Goal: Task Accomplishment & Management: Manage account settings

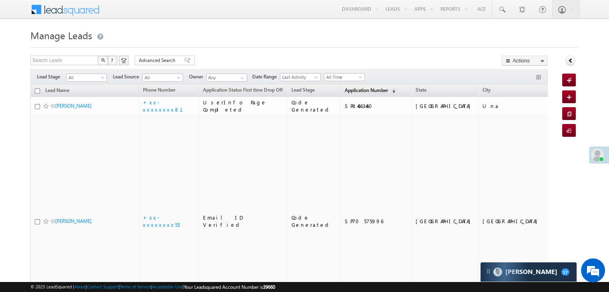
click at [344, 90] on span "Application Number" at bounding box center [365, 90] width 43 height 6
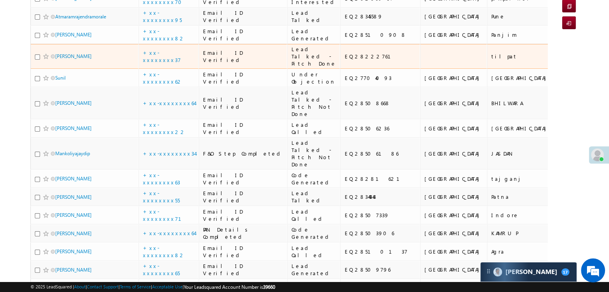
scroll to position [120, 0]
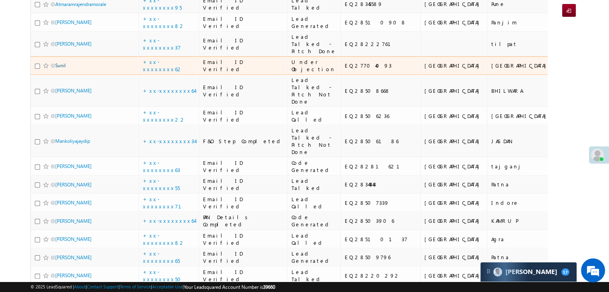
click at [64, 68] on link "Sunil" at bounding box center [60, 65] width 10 height 6
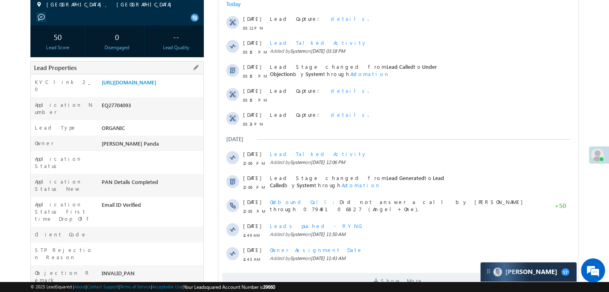
scroll to position [120, 0]
click at [150, 86] on link "[URL][DOMAIN_NAME]" at bounding box center [129, 82] width 54 height 7
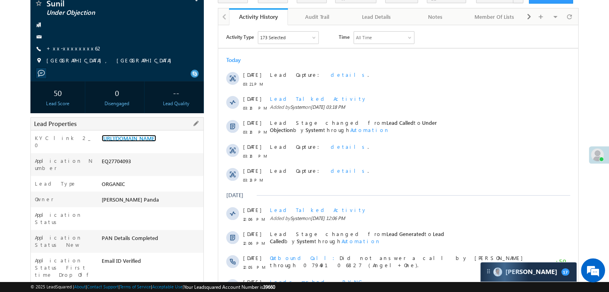
scroll to position [40, 0]
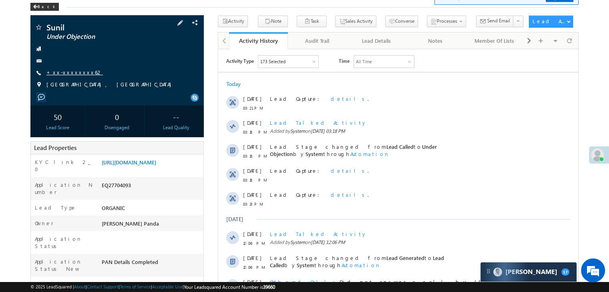
click at [69, 72] on link "+xx-xxxxxxxx62" at bounding box center [74, 72] width 56 height 7
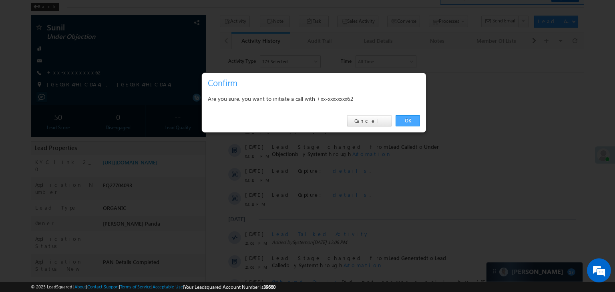
click at [412, 121] on link "OK" at bounding box center [407, 120] width 24 height 11
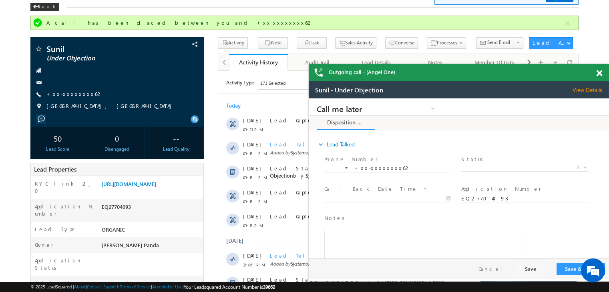
scroll to position [0, 0]
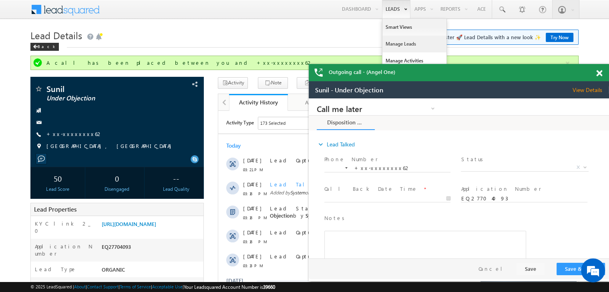
click at [39, 116] on link "Manage Leads" at bounding box center [27, 120] width 23 height 8
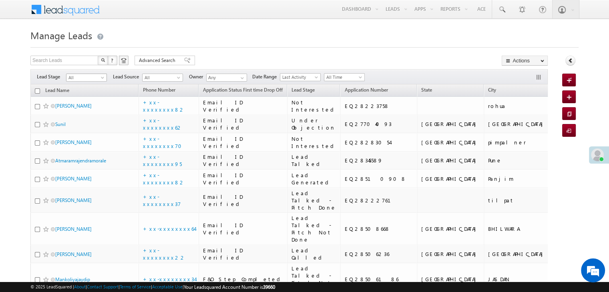
click at [101, 80] on span at bounding box center [103, 79] width 6 height 6
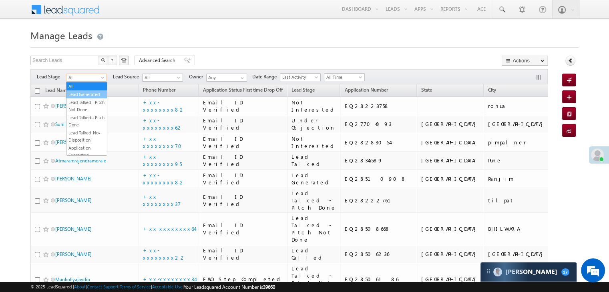
click at [91, 94] on link "Lead Generated" at bounding box center [86, 94] width 40 height 7
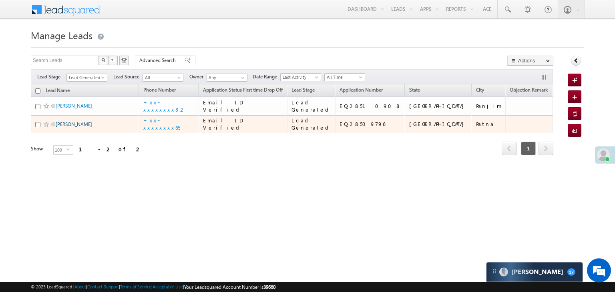
click at [74, 127] on link "[PERSON_NAME]" at bounding box center [74, 124] width 36 height 6
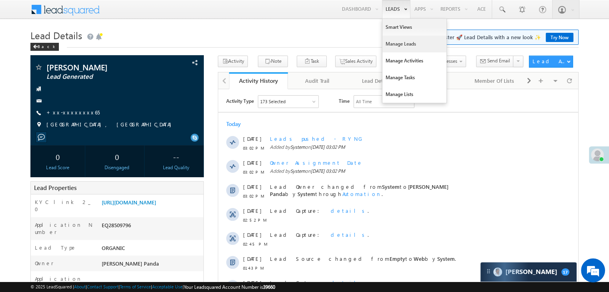
click at [395, 42] on link "Manage Leads" at bounding box center [414, 44] width 64 height 17
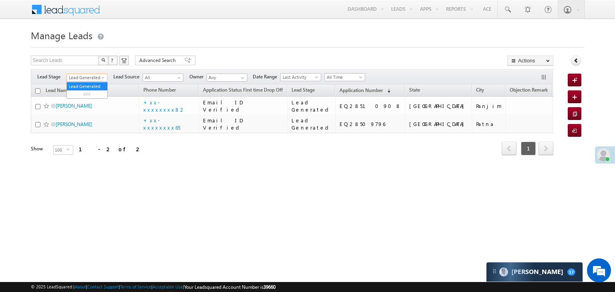
click at [102, 79] on span at bounding box center [103, 79] width 6 height 6
click at [88, 85] on link "All" at bounding box center [87, 86] width 40 height 7
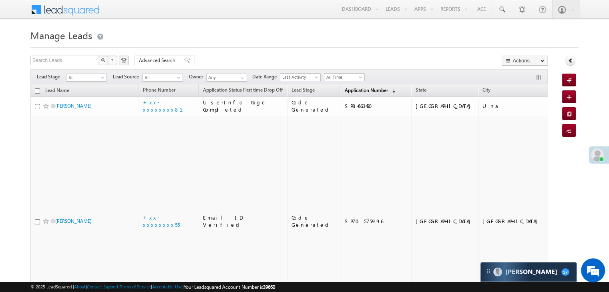
click at [344, 89] on span "Application Number" at bounding box center [365, 90] width 43 height 6
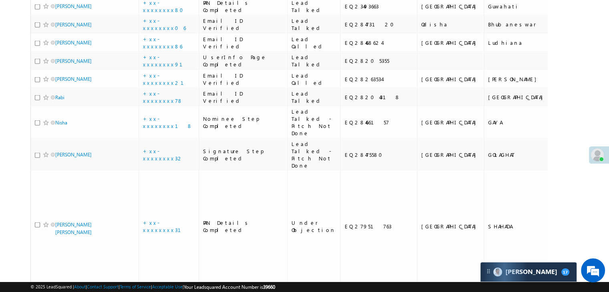
scroll to position [1641, 0]
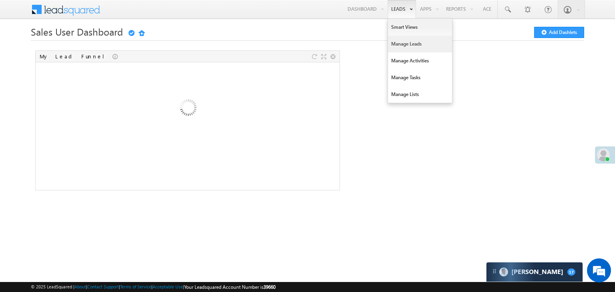
click at [394, 42] on link "Manage Leads" at bounding box center [420, 44] width 64 height 17
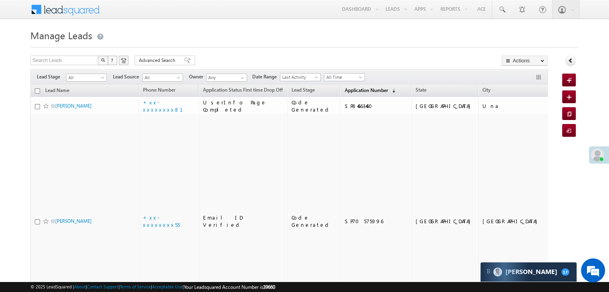
click at [350, 90] on span "Application Number" at bounding box center [365, 90] width 43 height 6
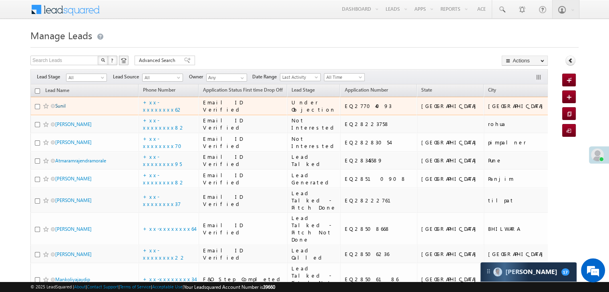
click at [59, 109] on link "Sunil" at bounding box center [60, 106] width 10 height 6
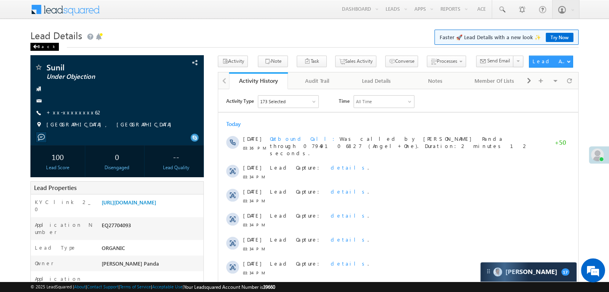
click at [43, 48] on div "Back" at bounding box center [44, 47] width 28 height 8
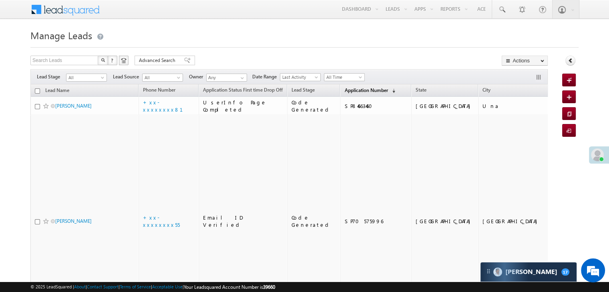
click at [344, 90] on span "Application Number" at bounding box center [365, 90] width 43 height 6
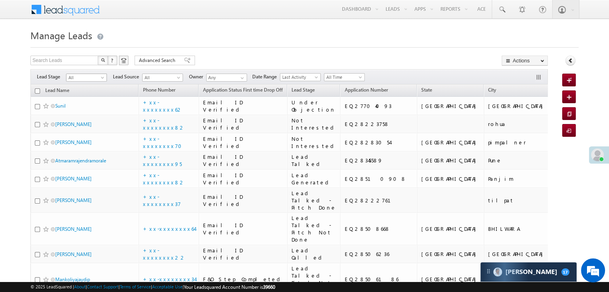
click at [102, 78] on span at bounding box center [103, 79] width 6 height 6
click at [92, 92] on link "Lead Generated" at bounding box center [86, 94] width 40 height 7
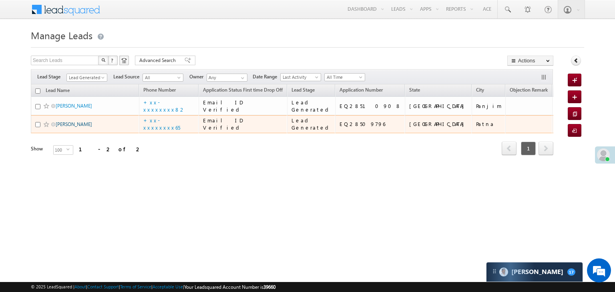
click at [66, 127] on link "[PERSON_NAME]" at bounding box center [74, 124] width 36 height 6
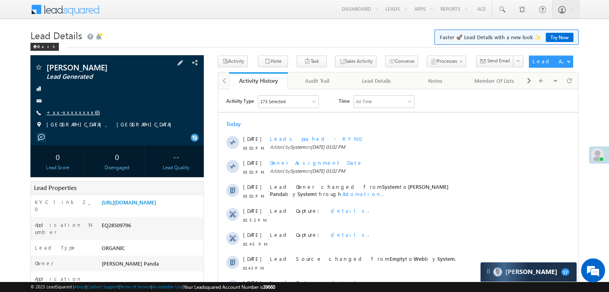
click at [70, 112] on link "+xx-xxxxxxxx65" at bounding box center [72, 112] width 53 height 7
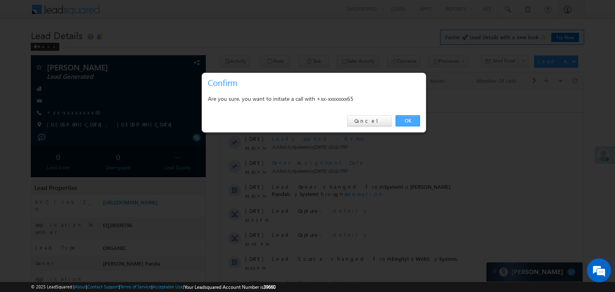
drag, startPoint x: 406, startPoint y: 119, endPoint x: 189, endPoint y: 30, distance: 234.9
click at [407, 119] on link "OK" at bounding box center [407, 120] width 24 height 11
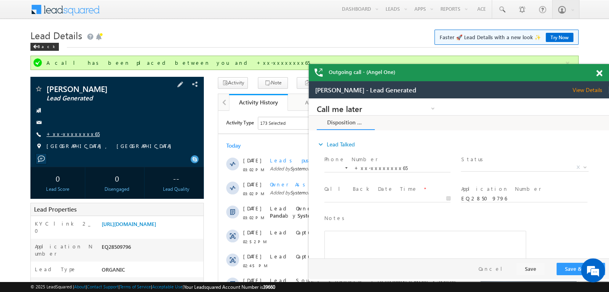
click at [0, 0] on link "+xx-xxxxxxxx65" at bounding box center [0, 0] width 0 height 0
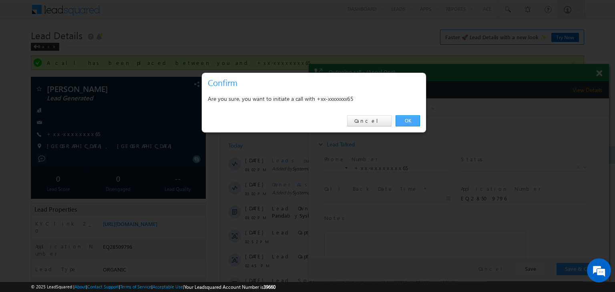
click at [404, 119] on link "OK" at bounding box center [407, 120] width 24 height 11
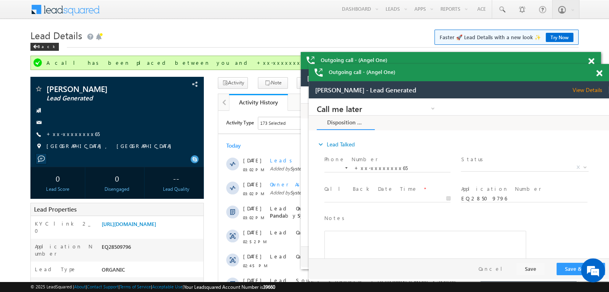
click at [599, 74] on span at bounding box center [599, 73] width 6 height 7
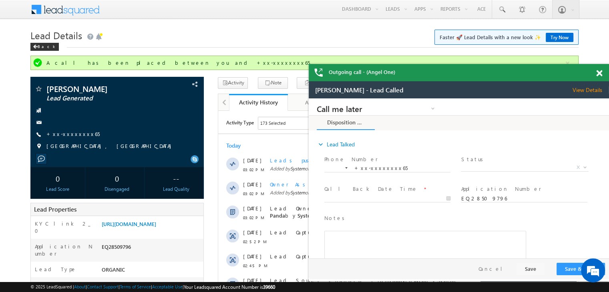
click at [599, 75] on span at bounding box center [599, 73] width 6 height 7
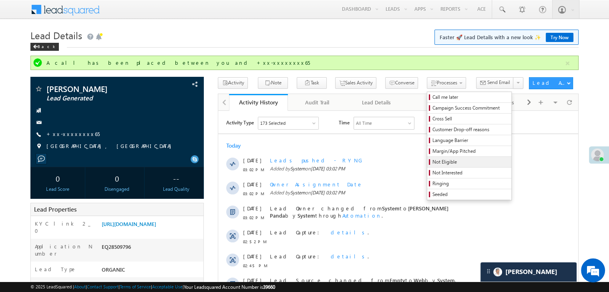
click at [432, 164] on span "Not Eligible" at bounding box center [470, 161] width 76 height 7
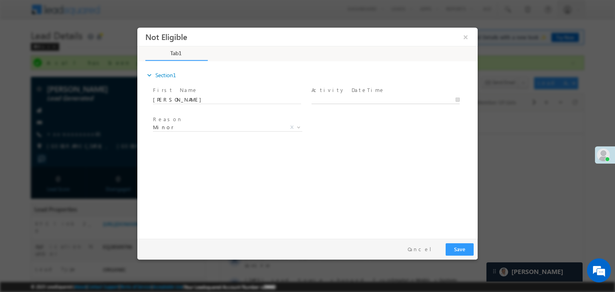
type input "09/07/25 3:46 PM"
click at [377, 97] on input "09/07/25 3:46 PM" at bounding box center [385, 100] width 148 height 8
click at [421, 122] on div "Reason * Minor Existing Client Out of India DRA - FDS Termination DRA - Already…" at bounding box center [314, 129] width 326 height 30
click at [460, 248] on button "Save" at bounding box center [459, 249] width 28 height 12
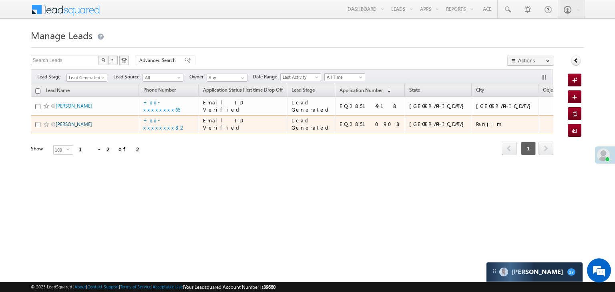
click at [76, 127] on link "Adit Thakur" at bounding box center [74, 124] width 36 height 6
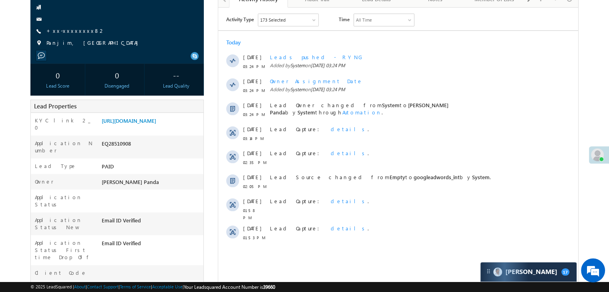
scroll to position [40, 0]
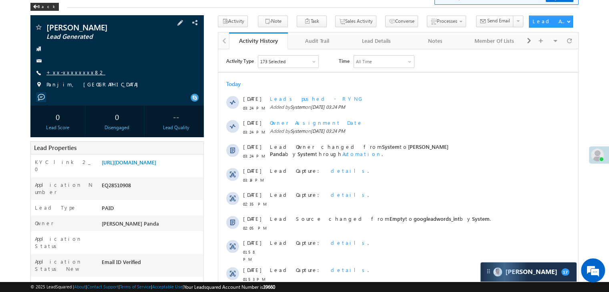
click at [74, 72] on link "+xx-xxxxxxxx82" at bounding box center [75, 72] width 59 height 7
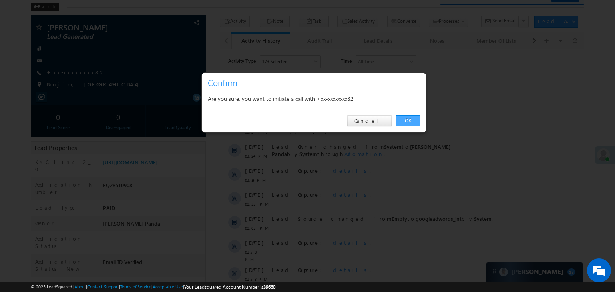
click at [409, 121] on link "OK" at bounding box center [407, 120] width 24 height 11
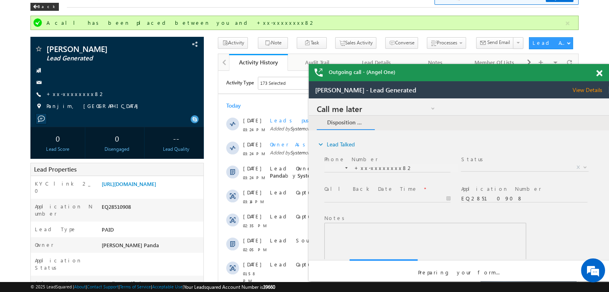
scroll to position [0, 0]
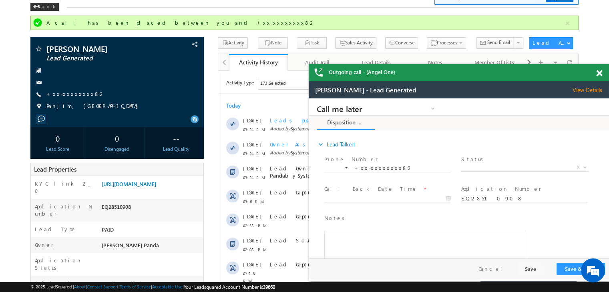
click at [598, 73] on span at bounding box center [599, 73] width 6 height 7
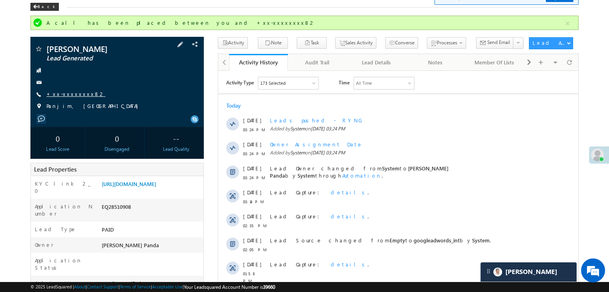
click at [67, 95] on link "+xx-xxxxxxxx82" at bounding box center [75, 93] width 59 height 7
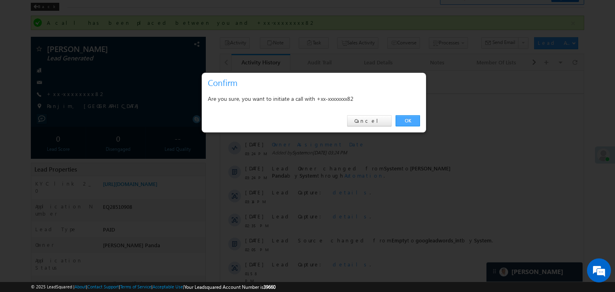
click at [402, 121] on link "OK" at bounding box center [407, 120] width 24 height 11
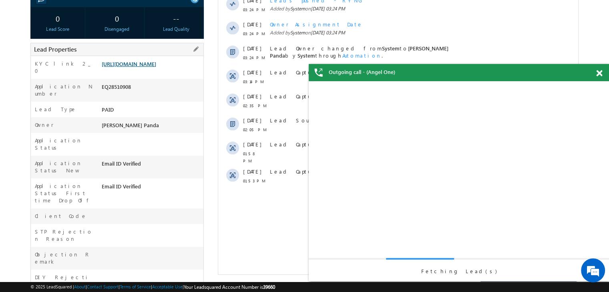
click at [153, 65] on link "[URL][DOMAIN_NAME]" at bounding box center [129, 63] width 54 height 7
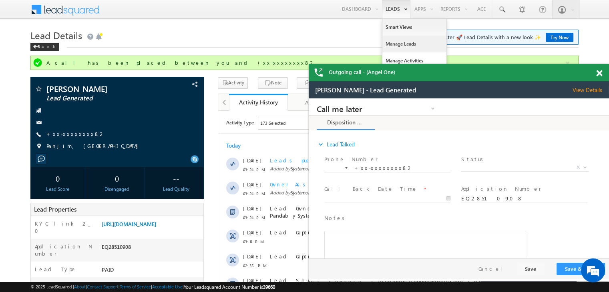
click at [207, 116] on link "Manage Leads" at bounding box center [112, 120] width 192 height 9
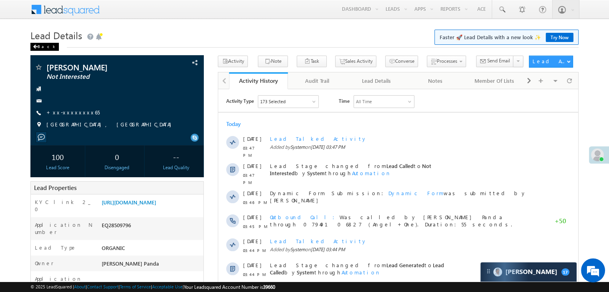
click at [35, 48] on span at bounding box center [35, 47] width 5 height 4
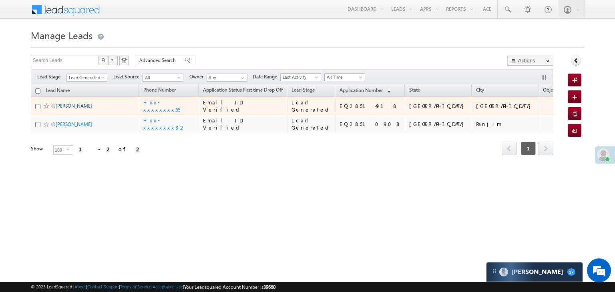
click at [74, 109] on link "[PERSON_NAME]" at bounding box center [74, 106] width 36 height 6
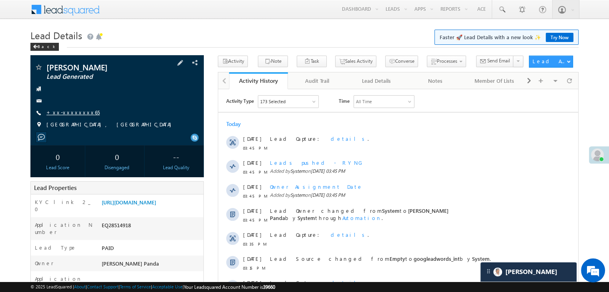
click at [62, 112] on link "+xx-xxxxxxxx65" at bounding box center [72, 112] width 53 height 7
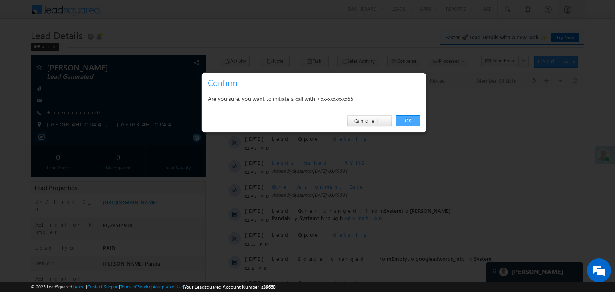
click at [407, 121] on link "OK" at bounding box center [407, 120] width 24 height 11
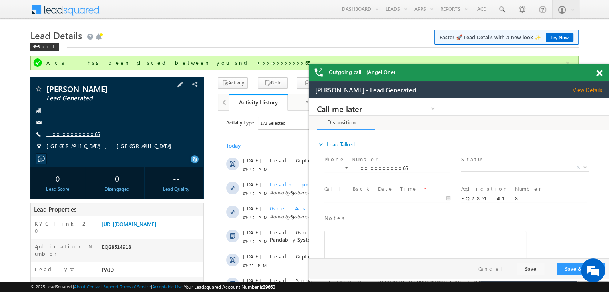
click at [68, 134] on link "+xx-xxxxxxxx65" at bounding box center [72, 133] width 53 height 7
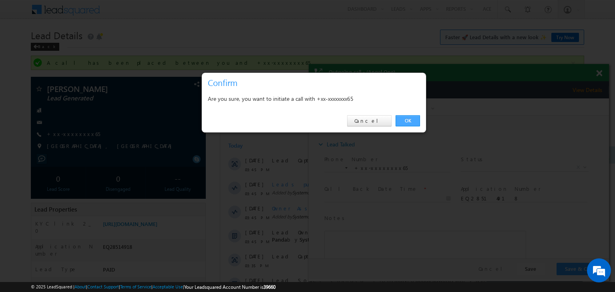
click at [405, 120] on link "OK" at bounding box center [407, 120] width 24 height 11
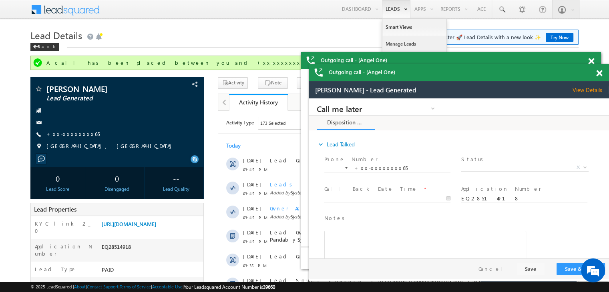
click at [395, 45] on link "Manage Leads" at bounding box center [414, 44] width 64 height 17
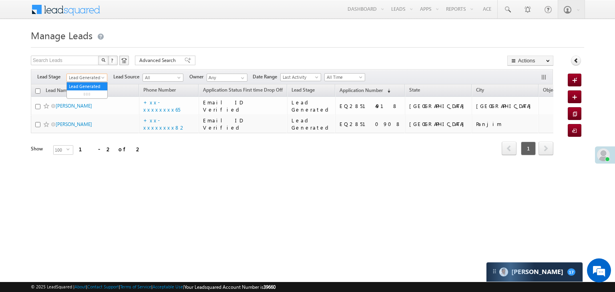
click at [101, 79] on span at bounding box center [103, 79] width 6 height 6
click at [86, 85] on link "All" at bounding box center [87, 86] width 40 height 7
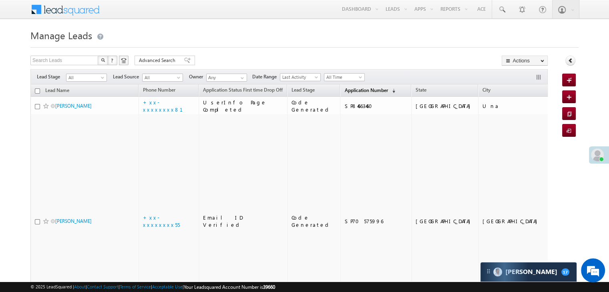
click at [347, 91] on span "Application Number" at bounding box center [365, 90] width 43 height 6
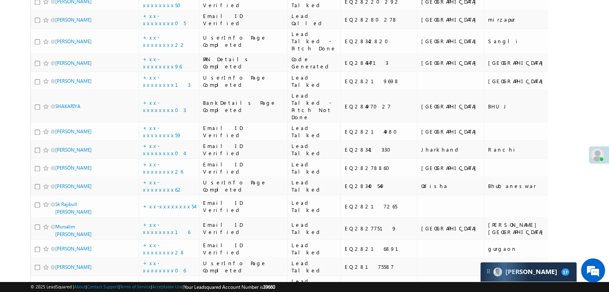
scroll to position [520, 0]
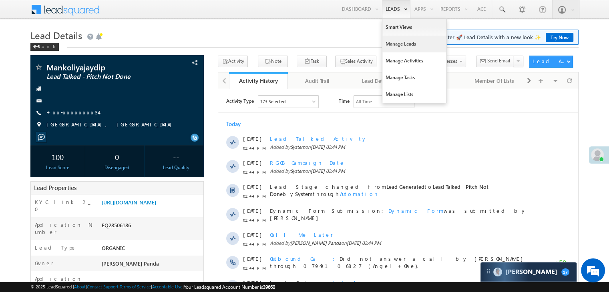
click at [396, 43] on link "Manage Leads" at bounding box center [414, 44] width 64 height 17
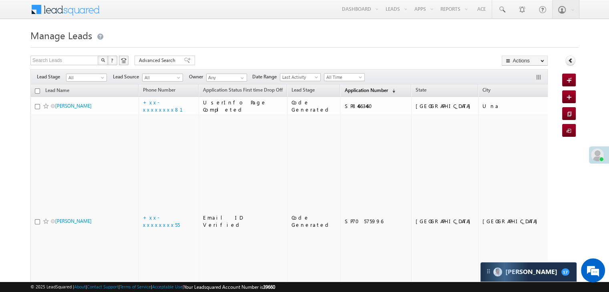
click at [344, 90] on span "Application Number" at bounding box center [365, 90] width 43 height 6
click at [351, 90] on span "Application Number" at bounding box center [365, 90] width 43 height 6
click at [344, 92] on span "Application Number" at bounding box center [365, 90] width 43 height 6
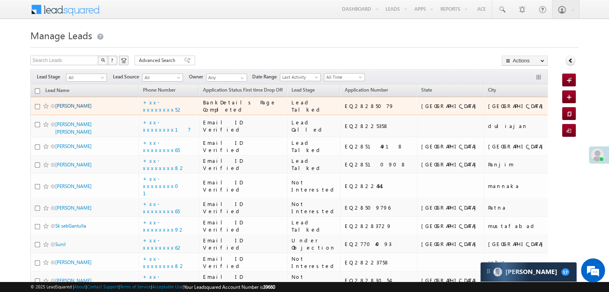
click at [69, 109] on link "Asha kumari sharma" at bounding box center [73, 106] width 36 height 6
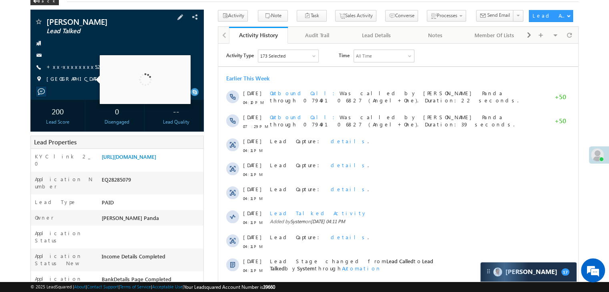
scroll to position [80, 0]
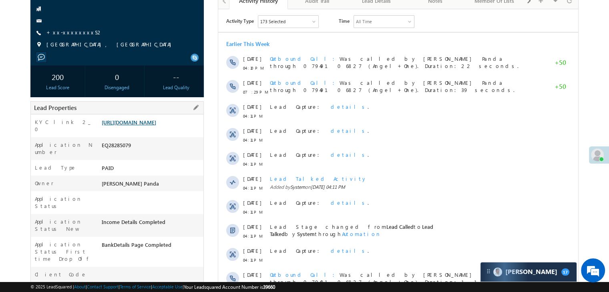
click at [156, 125] on link "[URL][DOMAIN_NAME]" at bounding box center [129, 122] width 54 height 7
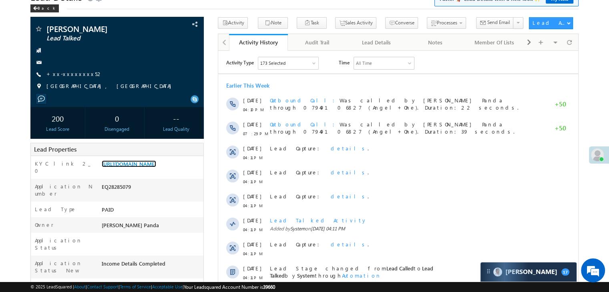
scroll to position [0, 0]
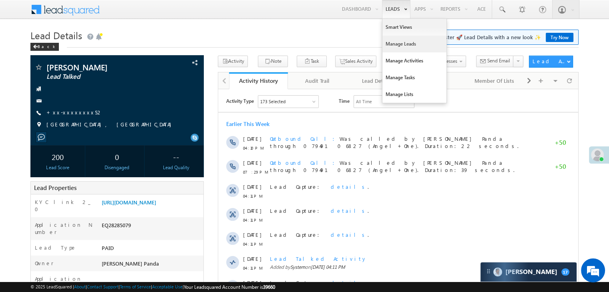
click at [398, 45] on link "Manage Leads" at bounding box center [414, 44] width 64 height 17
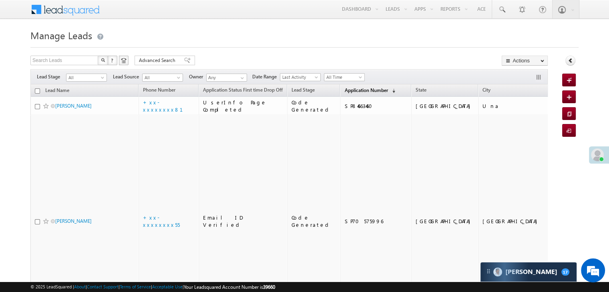
click at [356, 90] on span "Application Number" at bounding box center [365, 90] width 43 height 6
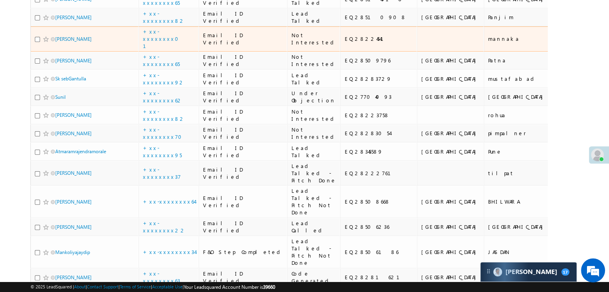
scroll to position [40, 0]
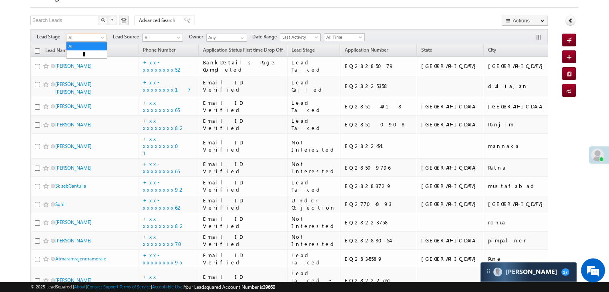
click at [96, 38] on span "All" at bounding box center [85, 37] width 38 height 7
click at [90, 56] on link "Lead Generated" at bounding box center [86, 54] width 40 height 7
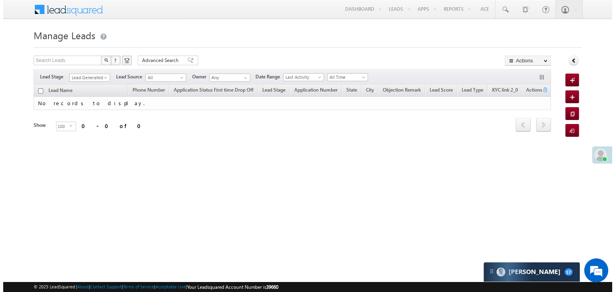
scroll to position [0, 0]
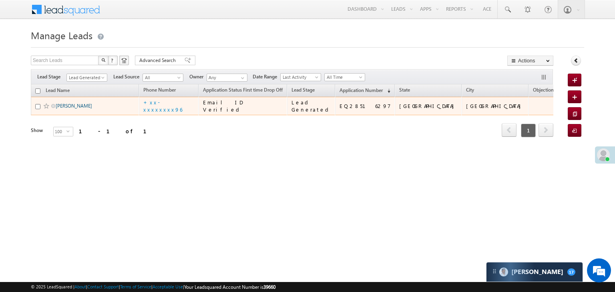
click at [78, 109] on link "[PERSON_NAME]" at bounding box center [74, 106] width 36 height 6
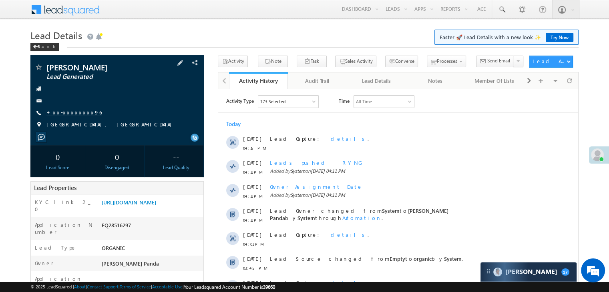
click at [62, 114] on link "+xx-xxxxxxxx96" at bounding box center [73, 112] width 55 height 7
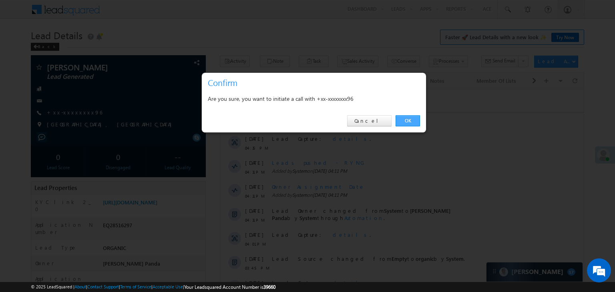
click at [410, 122] on link "OK" at bounding box center [407, 120] width 24 height 11
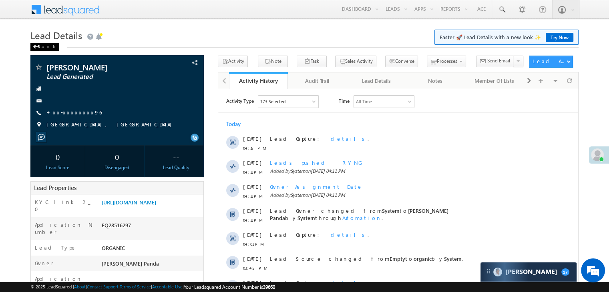
click at [48, 48] on div "Back" at bounding box center [44, 47] width 28 height 8
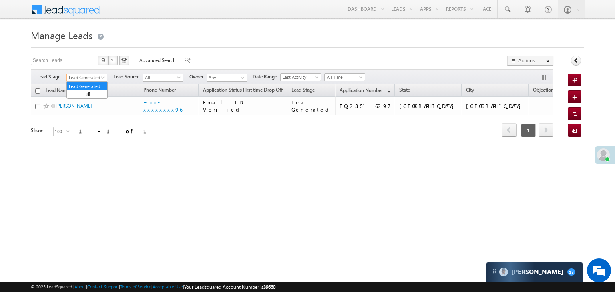
click at [103, 74] on span "Lead Generated" at bounding box center [86, 77] width 38 height 7
click at [87, 85] on link "All" at bounding box center [87, 86] width 40 height 7
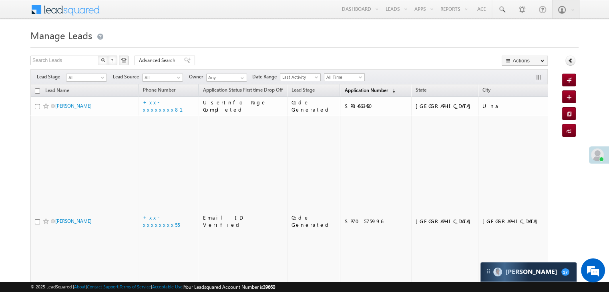
click at [347, 88] on span "Application Number" at bounding box center [365, 90] width 43 height 6
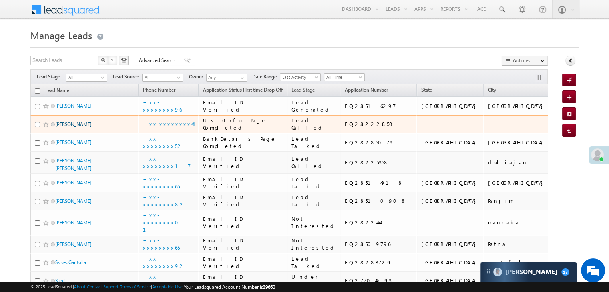
click at [67, 127] on link "Prahlad maravi" at bounding box center [73, 124] width 36 height 6
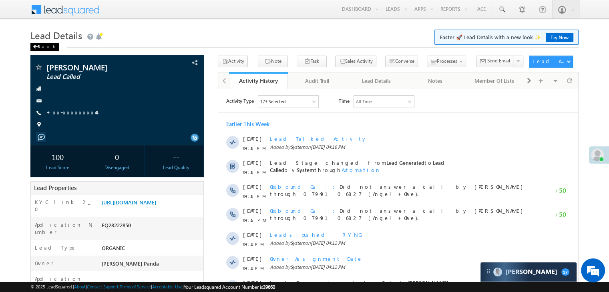
click at [42, 46] on div "Back" at bounding box center [44, 47] width 28 height 8
